Goal: Information Seeking & Learning: Check status

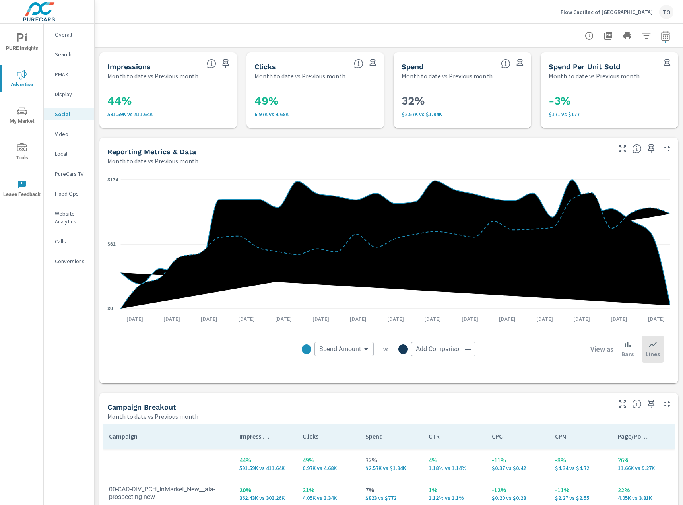
click at [607, 15] on p "Flow Cadillac of Winston-Salem" at bounding box center [606, 11] width 92 height 7
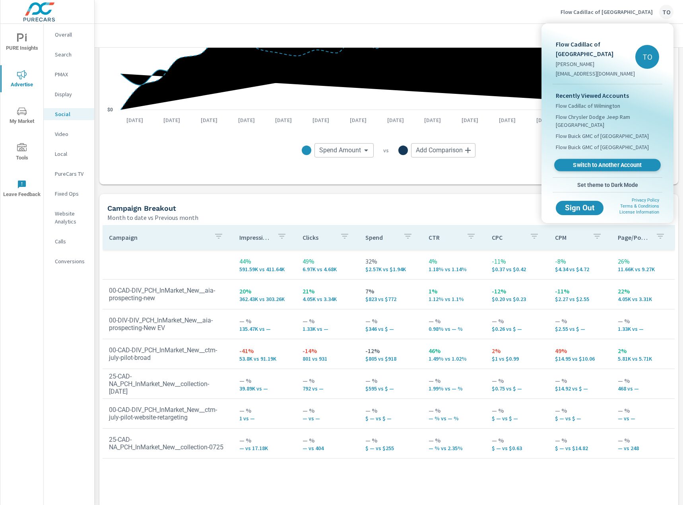
click at [592, 164] on span "Switch to Another Account" at bounding box center [606, 165] width 97 height 8
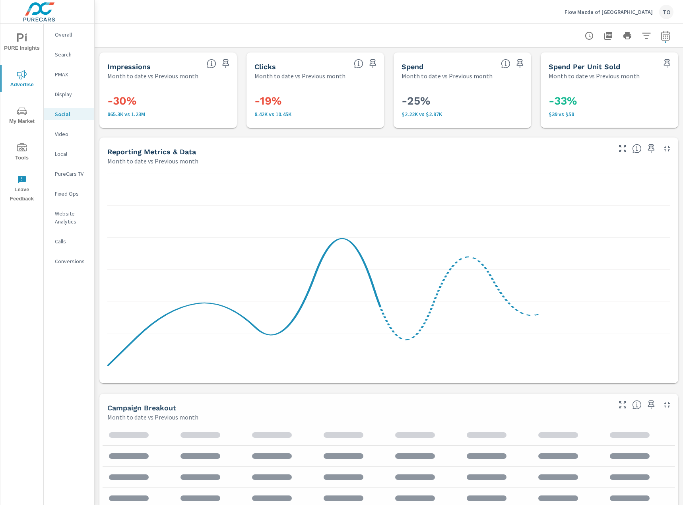
click at [661, 31] on icon "button" at bounding box center [665, 36] width 10 height 10
select select "Month to date"
select select "Previous month"
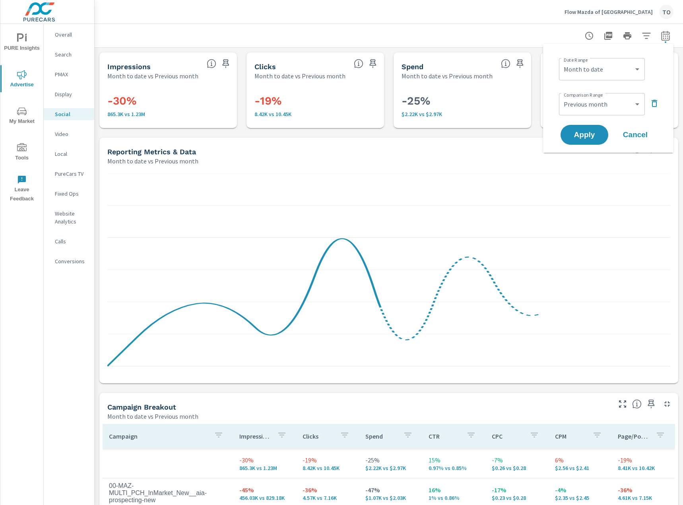
click at [482, 38] on div at bounding box center [388, 35] width 569 height 23
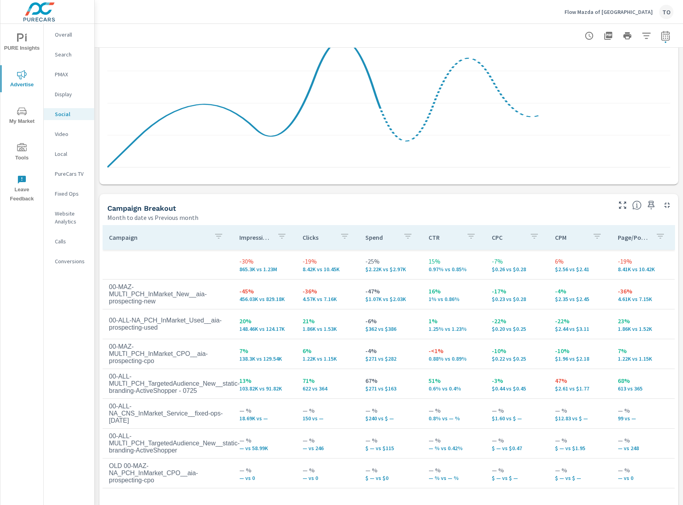
scroll to position [229, 0]
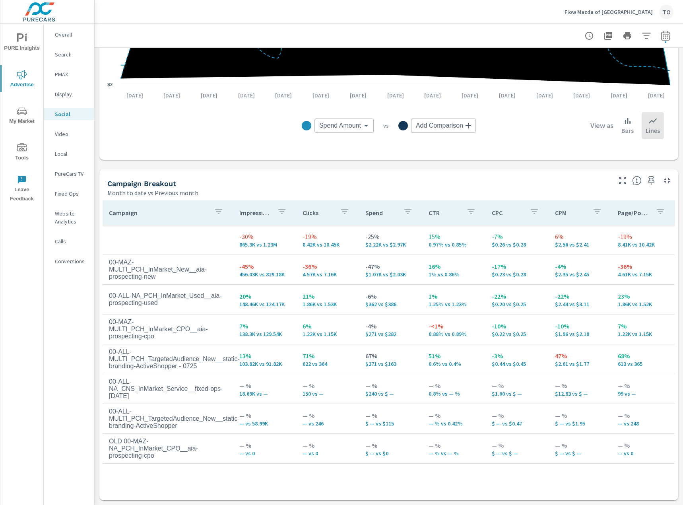
click at [69, 78] on p "PMAX" at bounding box center [71, 74] width 33 height 8
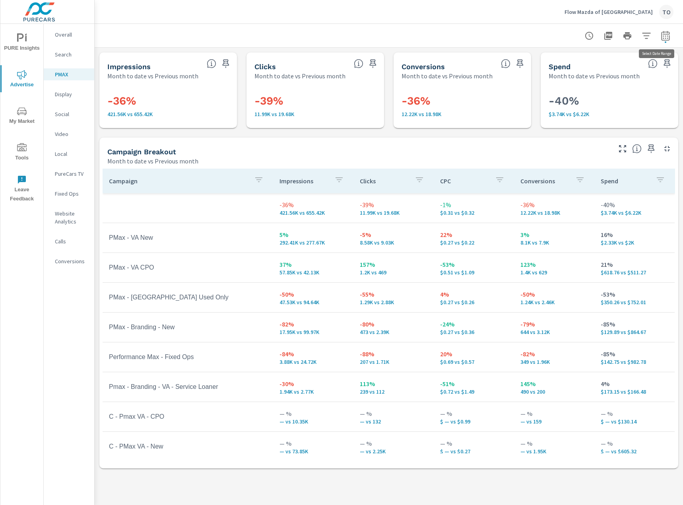
click at [663, 35] on icon "button" at bounding box center [665, 36] width 10 height 10
select select "Month to date"
select select "Previous month"
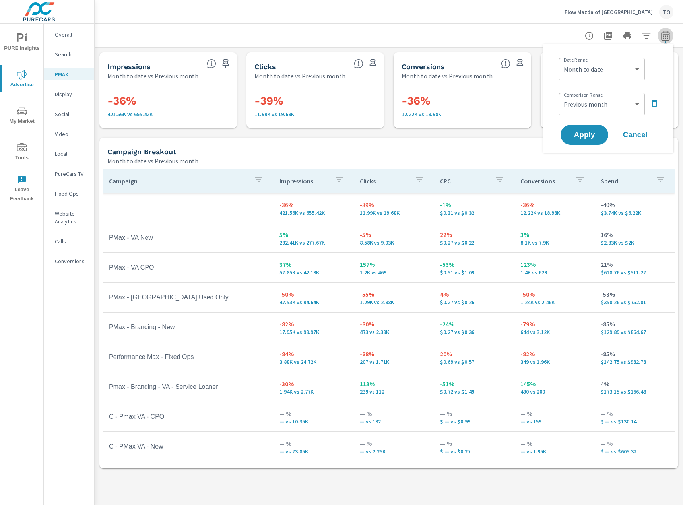
click at [663, 35] on icon "button" at bounding box center [665, 36] width 10 height 10
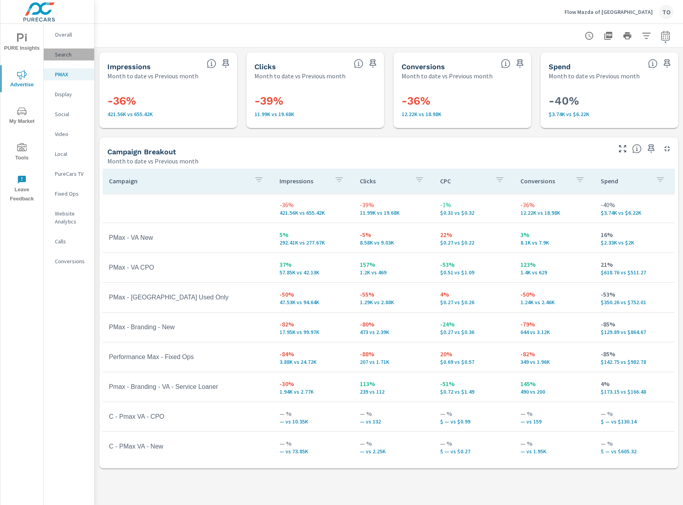
click at [69, 56] on p "Search" at bounding box center [71, 54] width 33 height 8
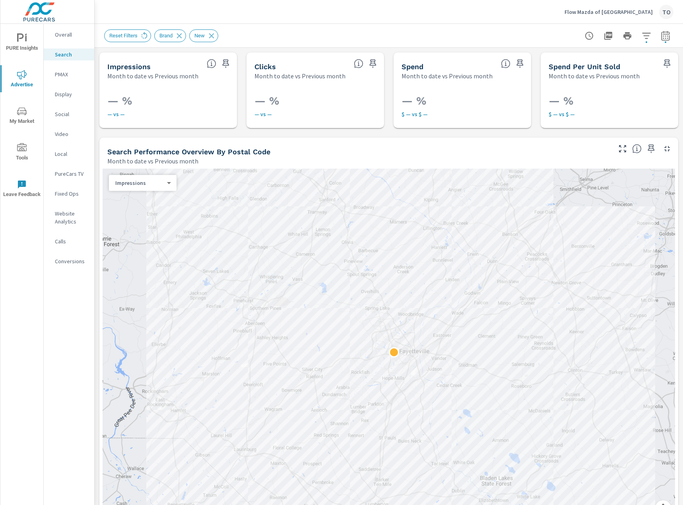
click at [640, 39] on button "button" at bounding box center [646, 36] width 16 height 16
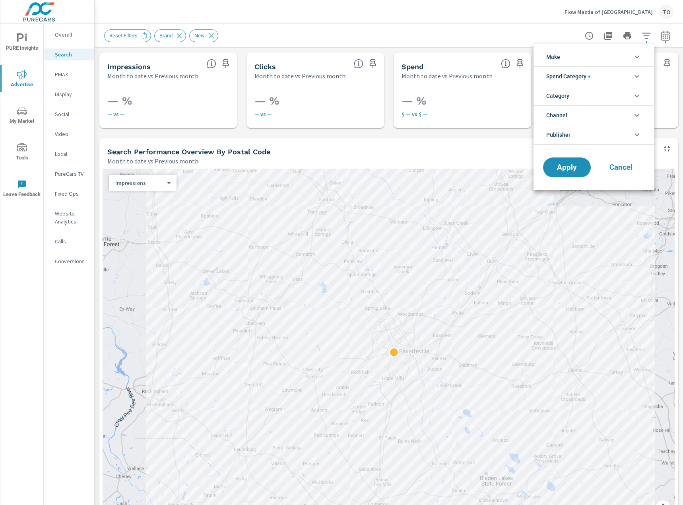
scroll to position [54, 0]
click at [592, 82] on li "Spend Category" at bounding box center [593, 75] width 121 height 19
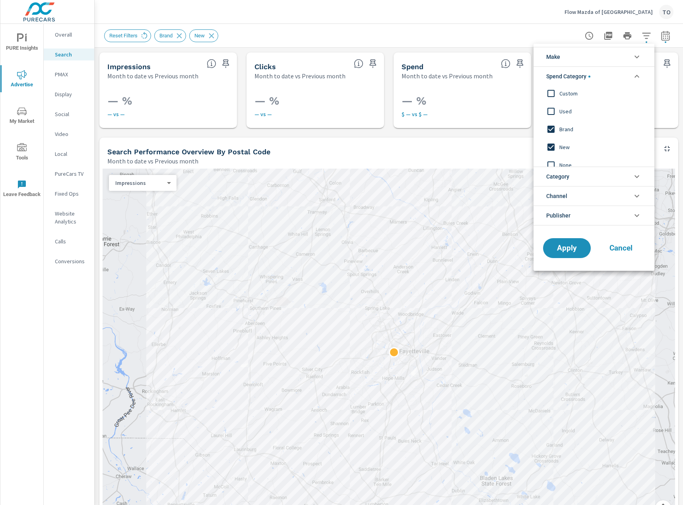
scroll to position [0, 0]
click at [525, 33] on div at bounding box center [341, 252] width 683 height 505
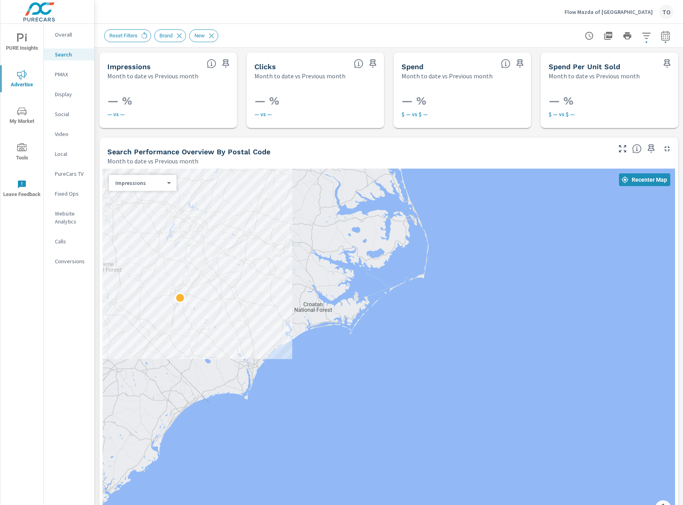
click at [79, 55] on p "Search" at bounding box center [71, 54] width 33 height 8
click at [648, 36] on icon "button" at bounding box center [646, 36] width 10 height 10
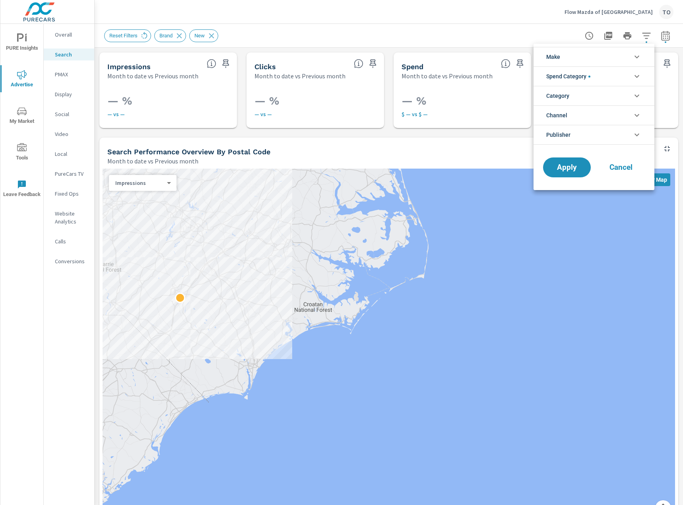
scroll to position [54, 0]
click at [591, 72] on li "Spend Category" at bounding box center [593, 75] width 121 height 19
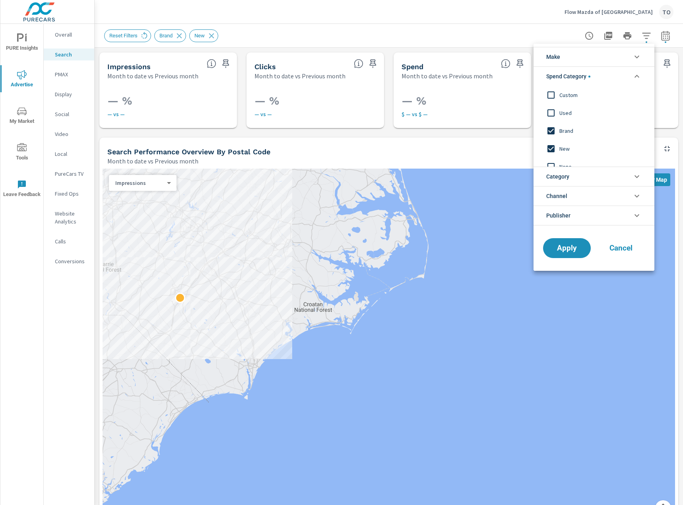
scroll to position [0, 0]
click at [574, 130] on span "Brand" at bounding box center [602, 131] width 87 height 10
click at [567, 146] on span "New" at bounding box center [602, 149] width 87 height 10
click at [573, 244] on span "Apply" at bounding box center [566, 248] width 33 height 8
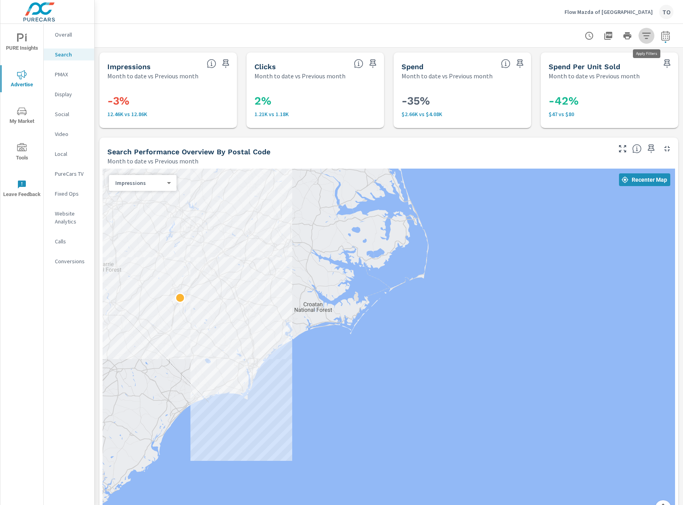
click at [645, 36] on icon "button" at bounding box center [646, 36] width 10 height 10
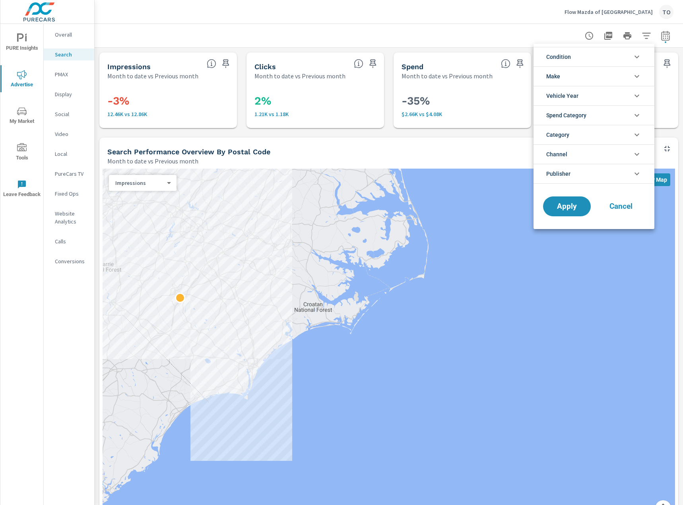
click at [579, 58] on li "Condition" at bounding box center [593, 56] width 121 height 19
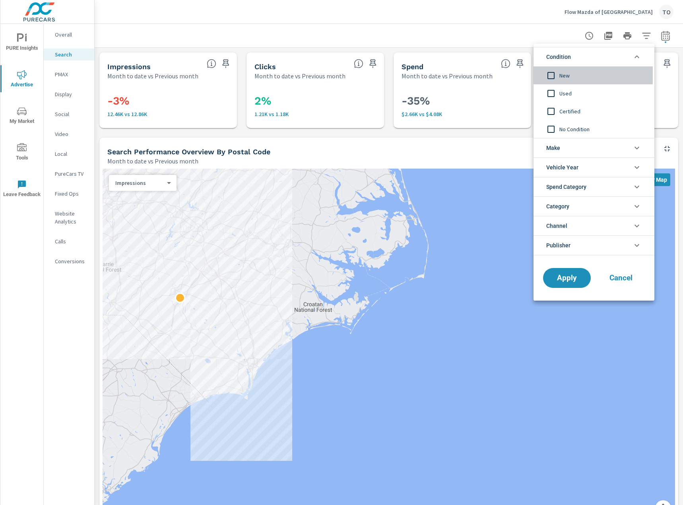
click at [569, 77] on span "New" at bounding box center [602, 76] width 87 height 10
click at [573, 127] on span "No Condition" at bounding box center [602, 129] width 87 height 10
click at [586, 278] on button "Apply" at bounding box center [566, 277] width 49 height 21
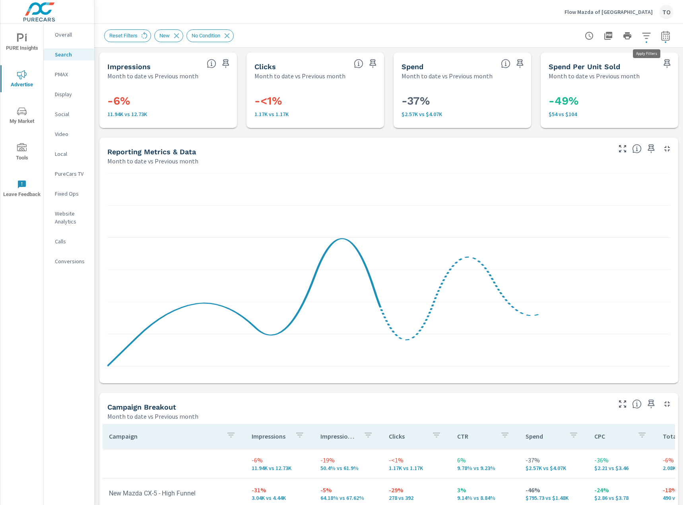
click at [649, 37] on icon "button" at bounding box center [646, 36] width 10 height 10
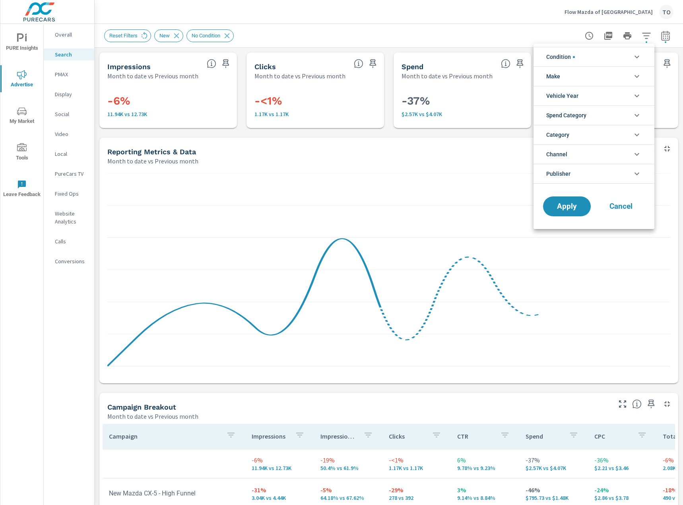
click at [588, 60] on li "Condition" at bounding box center [593, 56] width 121 height 19
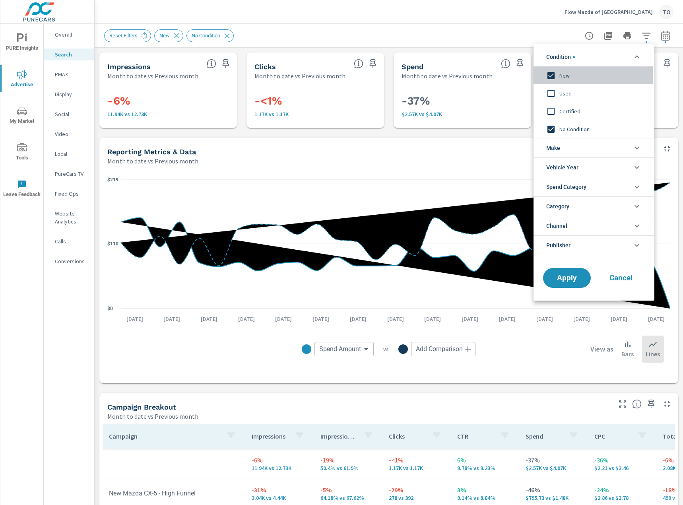
click at [565, 75] on span "New" at bounding box center [602, 76] width 87 height 10
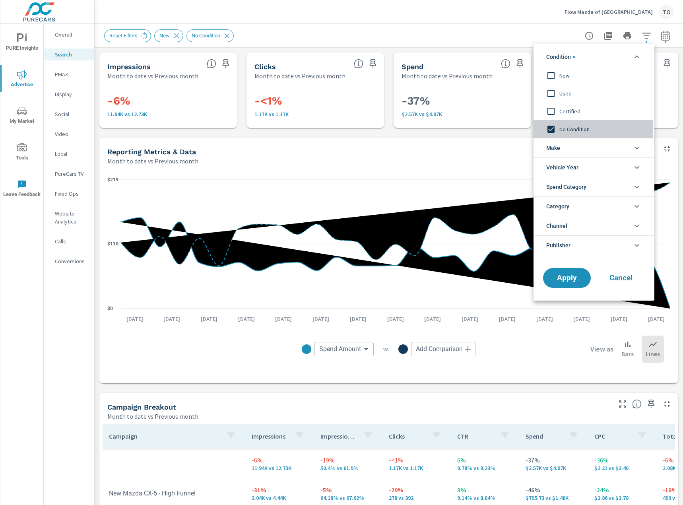
click at [571, 130] on span "No Condition" at bounding box center [602, 129] width 87 height 10
click at [577, 274] on span "Apply" at bounding box center [566, 278] width 33 height 8
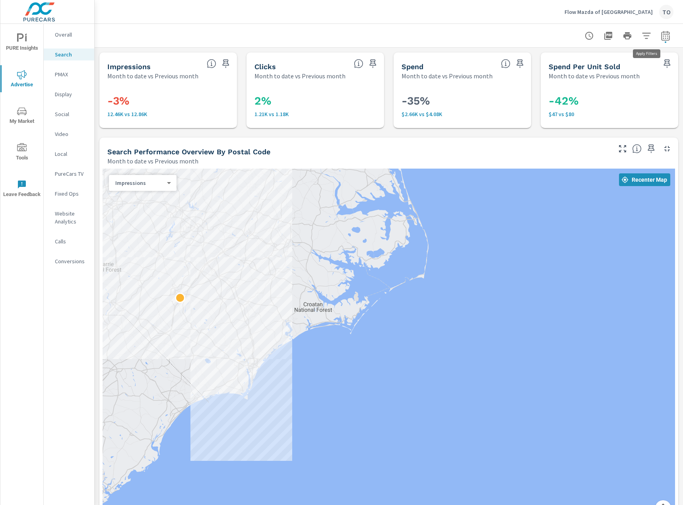
click at [641, 36] on icon "button" at bounding box center [646, 36] width 10 height 10
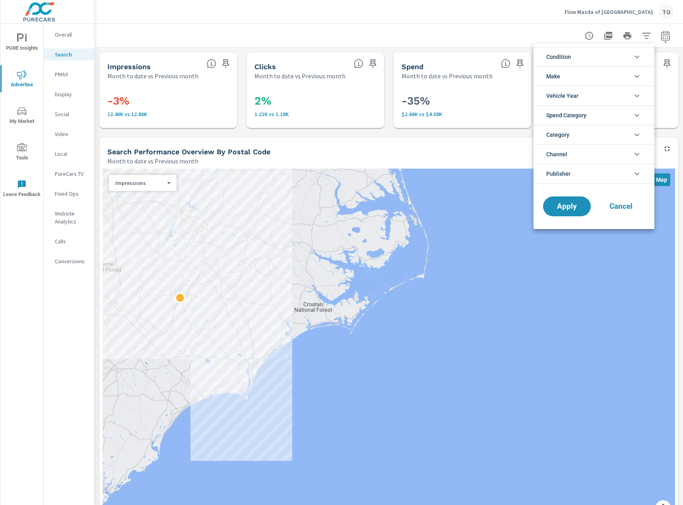
click at [589, 112] on li "Spend Category" at bounding box center [593, 114] width 121 height 19
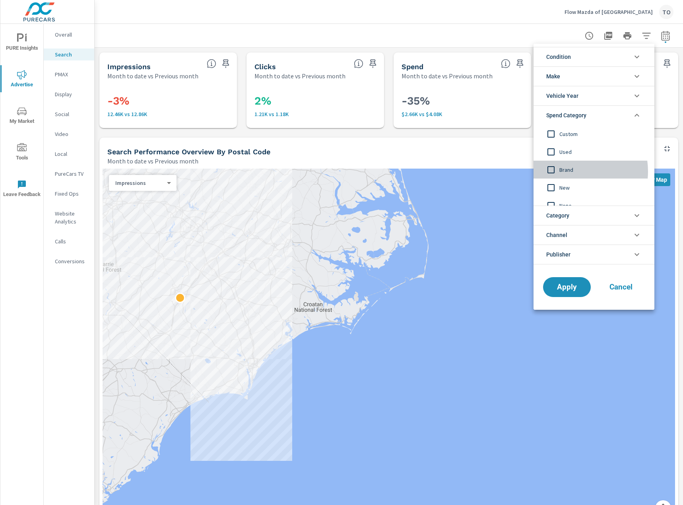
click at [569, 171] on span "Brand" at bounding box center [602, 170] width 87 height 10
click at [568, 186] on span "New" at bounding box center [602, 188] width 87 height 10
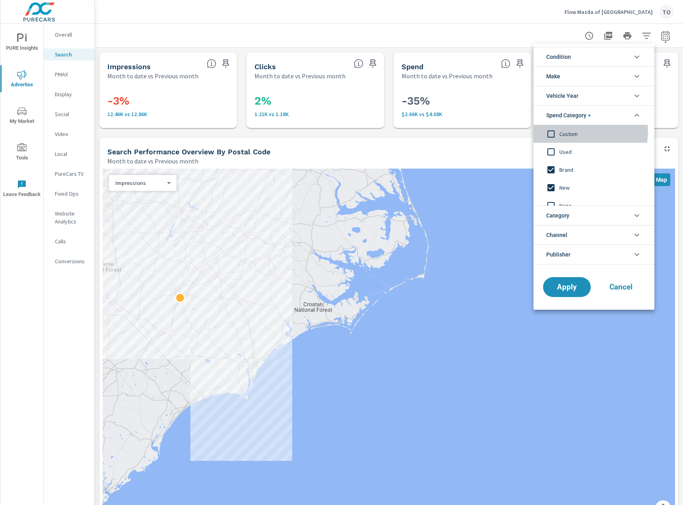
click at [574, 131] on span "Custom" at bounding box center [602, 134] width 87 height 10
click at [576, 283] on span "Apply" at bounding box center [566, 287] width 33 height 8
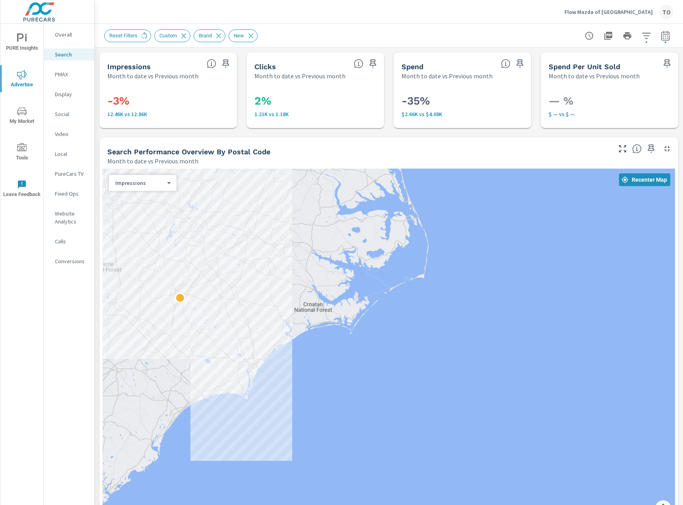
click at [645, 34] on icon "button" at bounding box center [646, 36] width 10 height 10
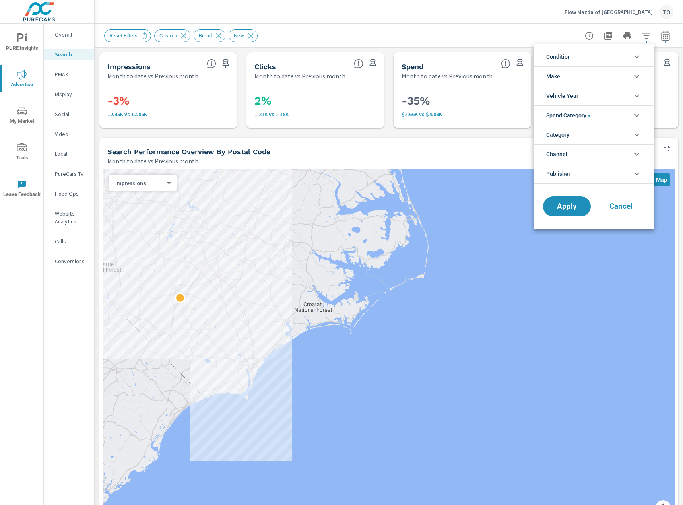
click at [588, 117] on span "Spend Category" at bounding box center [568, 115] width 44 height 19
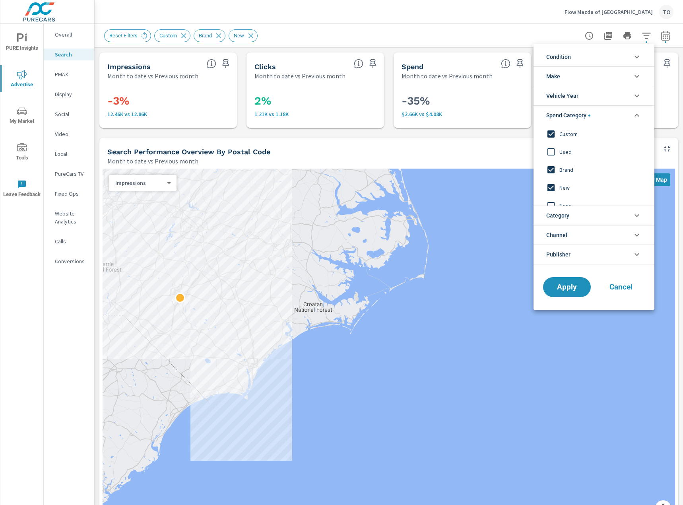
click at [563, 132] on span "Custom" at bounding box center [602, 134] width 87 height 10
click at [561, 290] on span "Apply" at bounding box center [566, 287] width 33 height 8
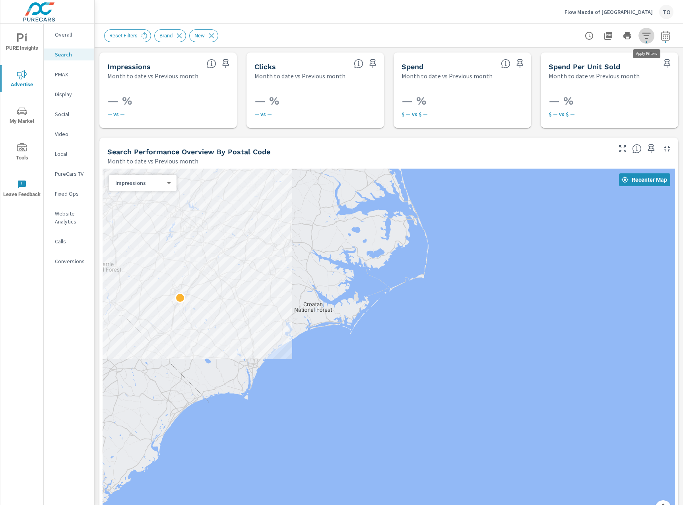
click at [647, 39] on icon "button" at bounding box center [646, 36] width 10 height 10
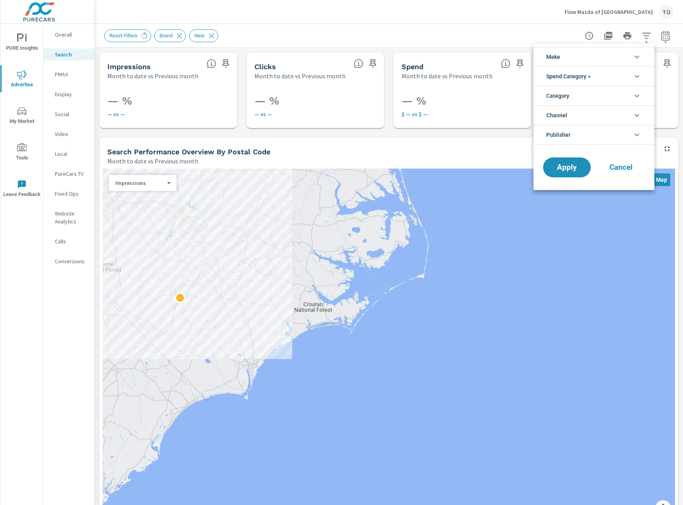
scroll to position [54, 0]
click at [611, 77] on li "Spend Category" at bounding box center [593, 75] width 121 height 19
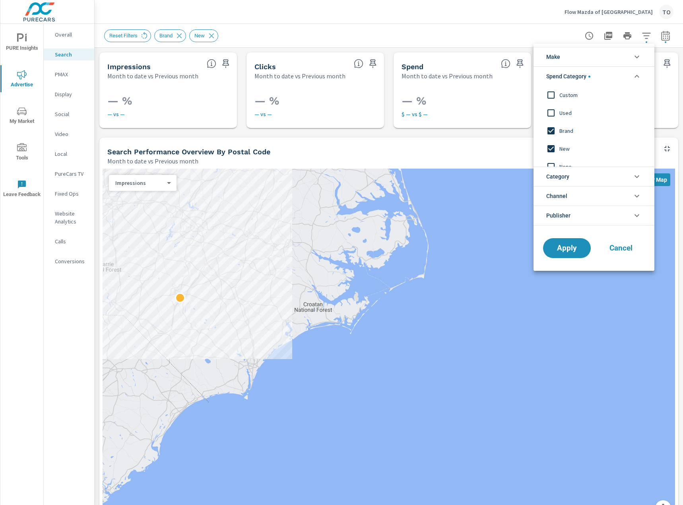
scroll to position [0, 0]
click at [566, 131] on span "Brand" at bounding box center [602, 131] width 87 height 10
click at [567, 147] on span "New" at bounding box center [602, 149] width 87 height 10
click at [578, 249] on span "Apply" at bounding box center [566, 248] width 33 height 8
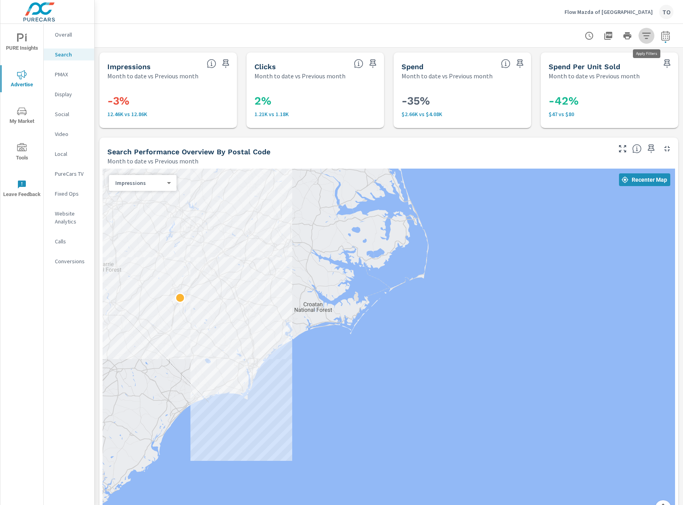
click at [646, 33] on icon "button" at bounding box center [646, 36] width 8 height 6
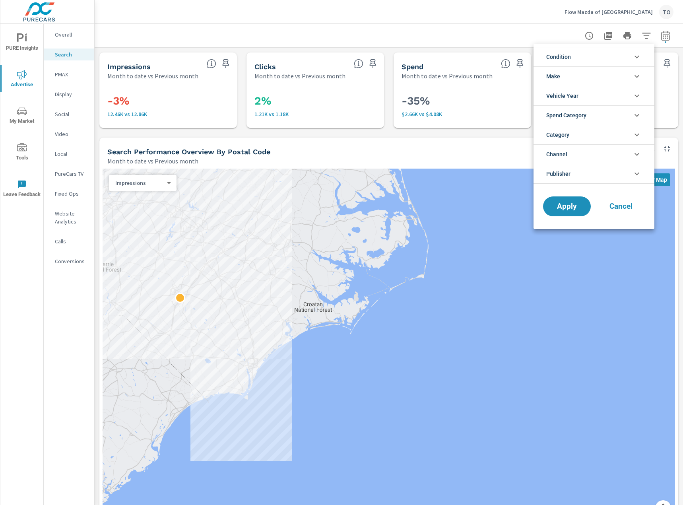
click at [582, 75] on li "Make" at bounding box center [593, 75] width 121 height 19
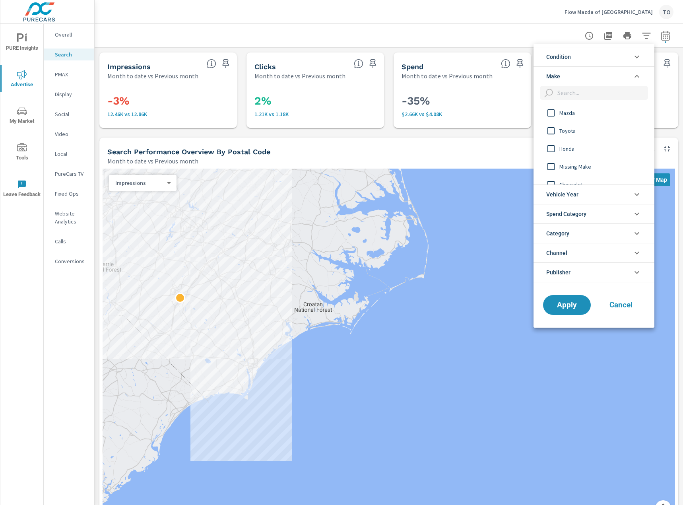
click at [581, 76] on li "Make" at bounding box center [593, 75] width 121 height 19
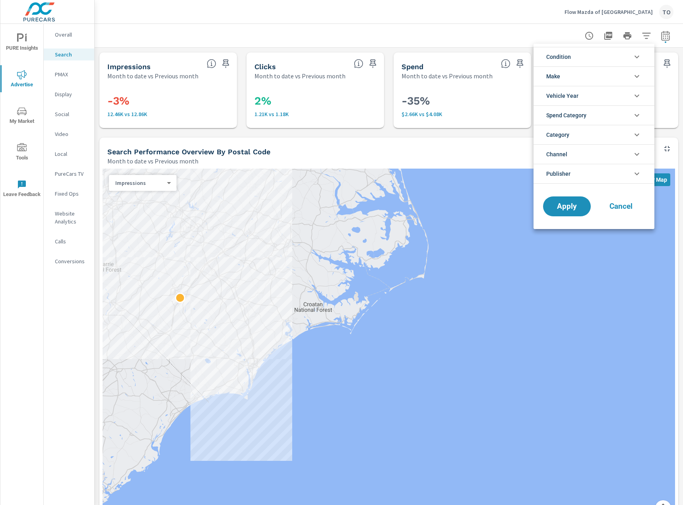
click at [584, 62] on li "Condition" at bounding box center [593, 56] width 121 height 19
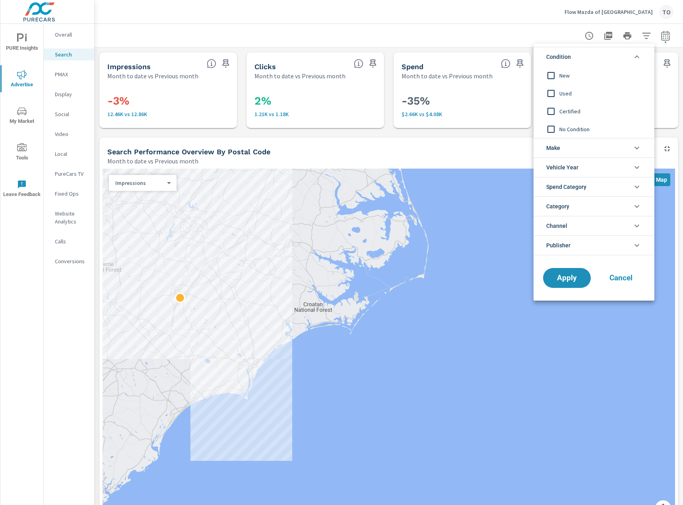
click at [568, 75] on span "New" at bounding box center [602, 76] width 87 height 10
click at [574, 279] on span "Apply" at bounding box center [566, 278] width 33 height 8
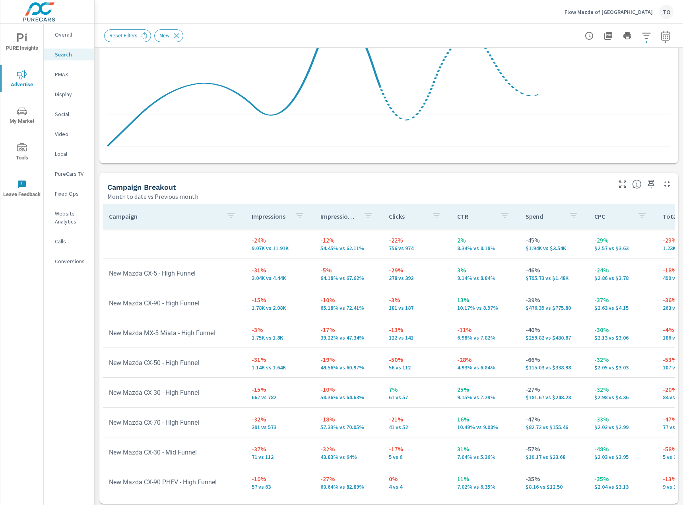
scroll to position [229, 0]
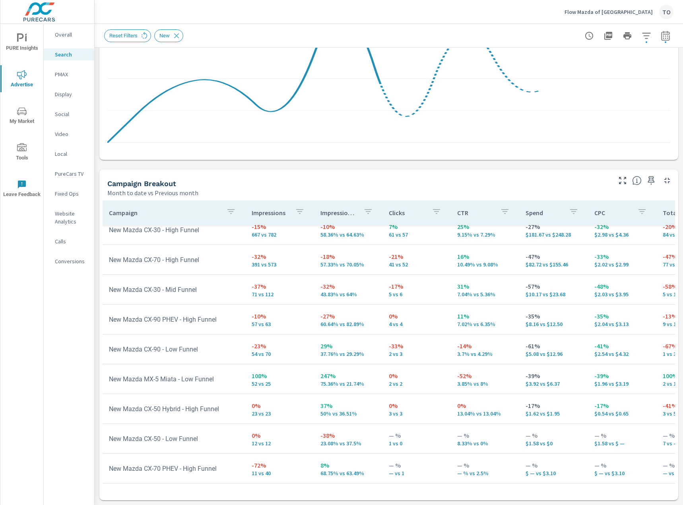
scroll to position [64, 0]
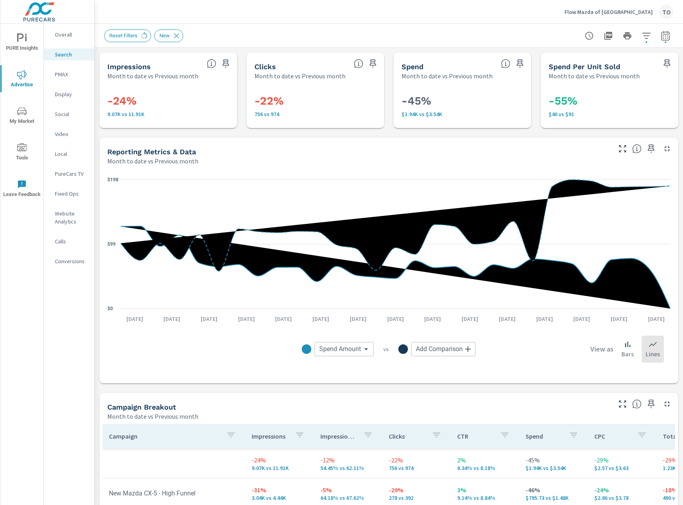
click at [638, 36] on button "button" at bounding box center [646, 36] width 16 height 16
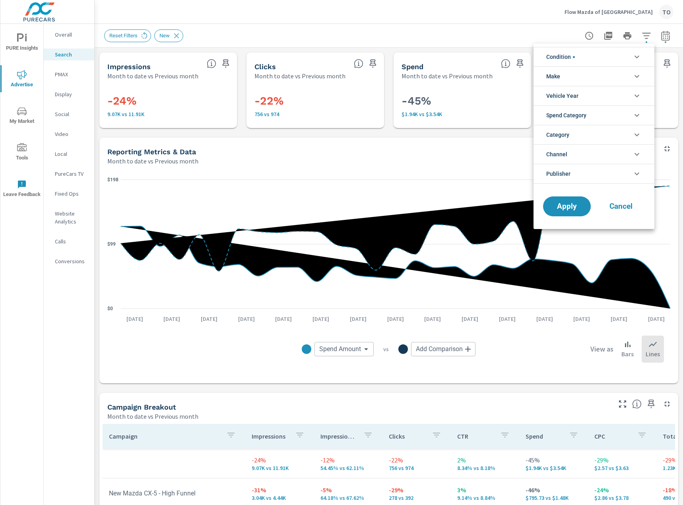
click at [578, 56] on li "Condition" at bounding box center [593, 56] width 121 height 19
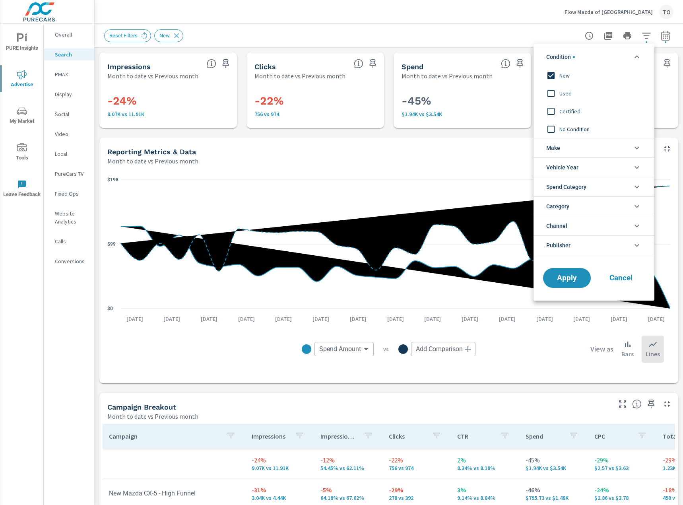
click at [562, 132] on span "No Condition" at bounding box center [602, 129] width 87 height 10
click at [561, 274] on span "Apply" at bounding box center [566, 278] width 33 height 8
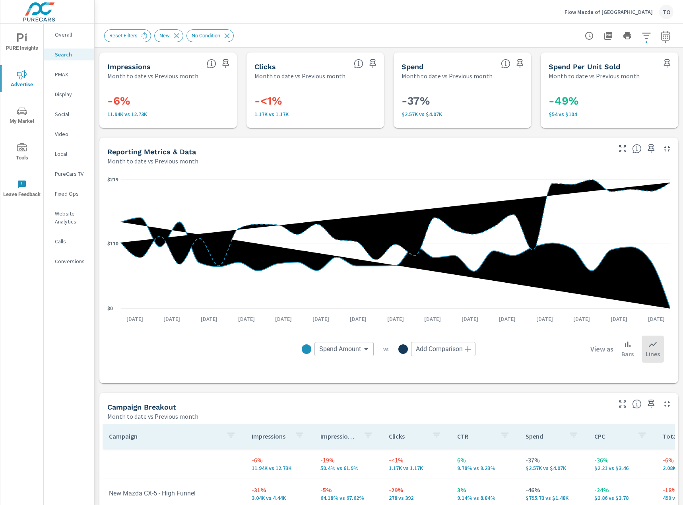
click at [650, 33] on icon "button" at bounding box center [646, 36] width 10 height 10
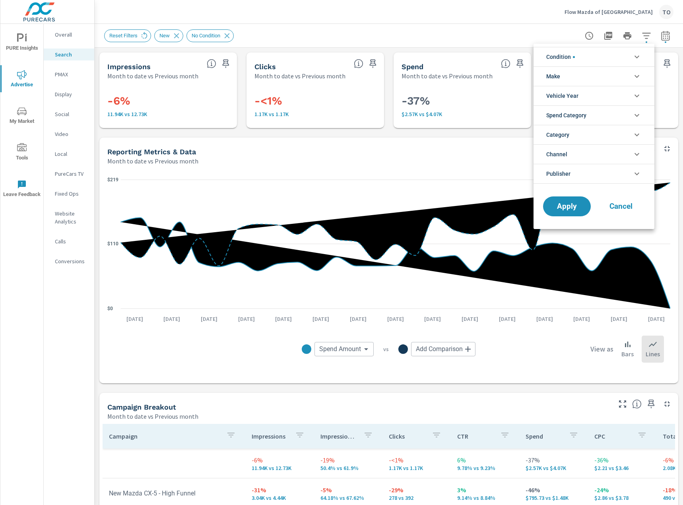
click at [570, 56] on span "Condition" at bounding box center [560, 56] width 29 height 19
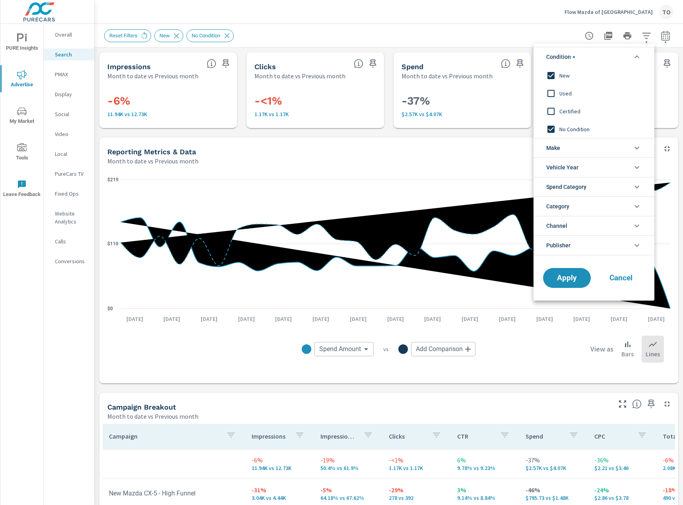
click at [564, 135] on div "No Condition" at bounding box center [592, 129] width 119 height 18
click at [581, 282] on button "Apply" at bounding box center [566, 277] width 49 height 21
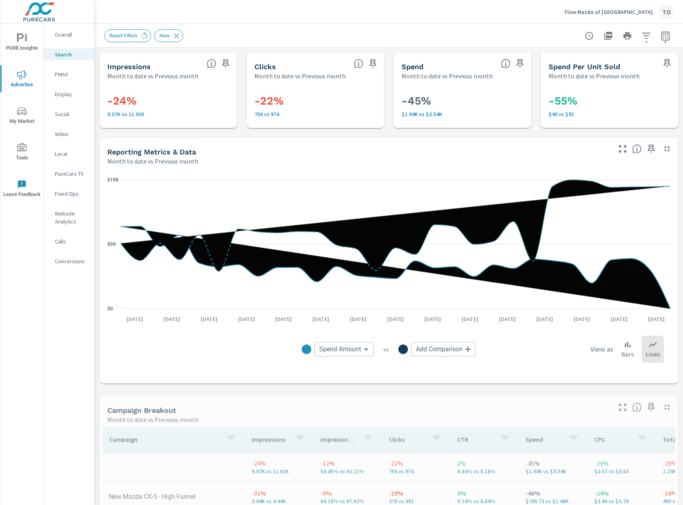
scroll to position [199, 0]
